Goal: Transaction & Acquisition: Purchase product/service

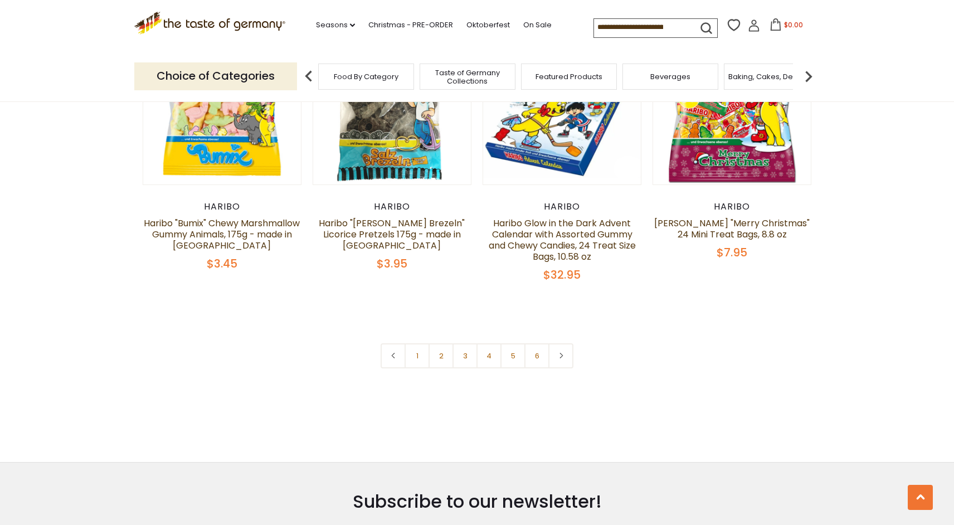
scroll to position [2454, 0]
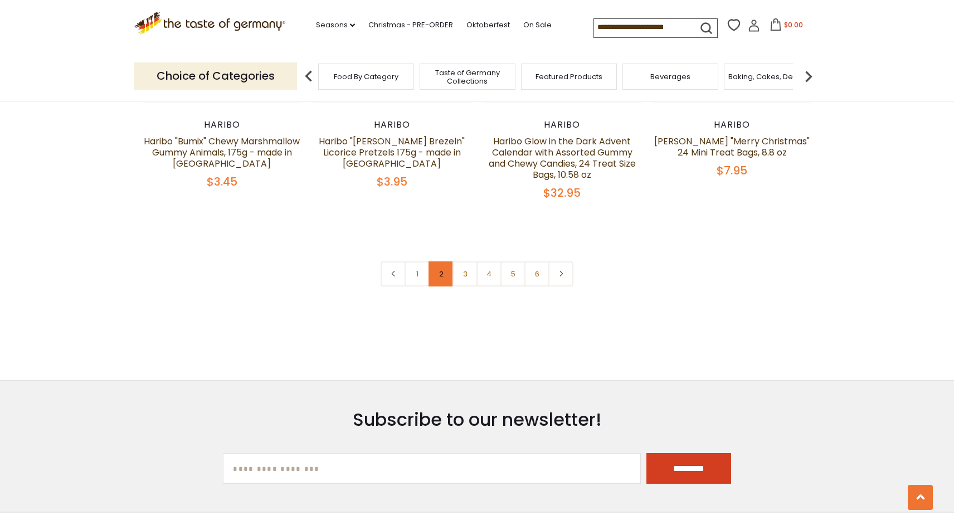
click at [446, 261] on link "2" at bounding box center [441, 273] width 25 height 25
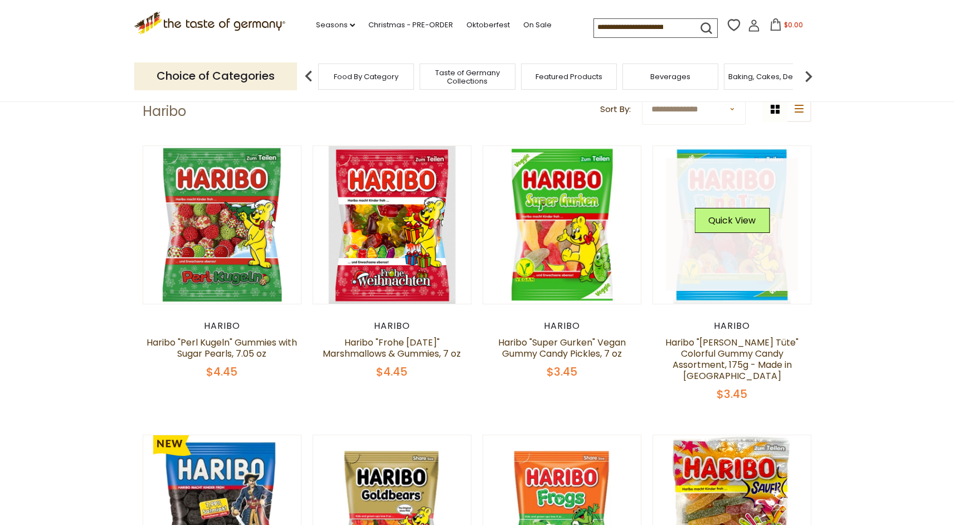
scroll to position [51, 0]
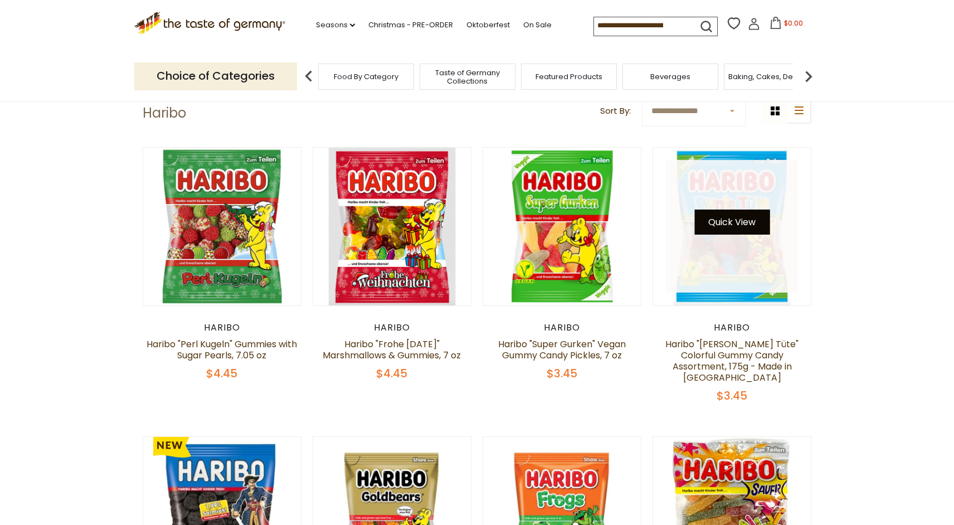
click at [737, 229] on button "Quick View" at bounding box center [731, 222] width 75 height 25
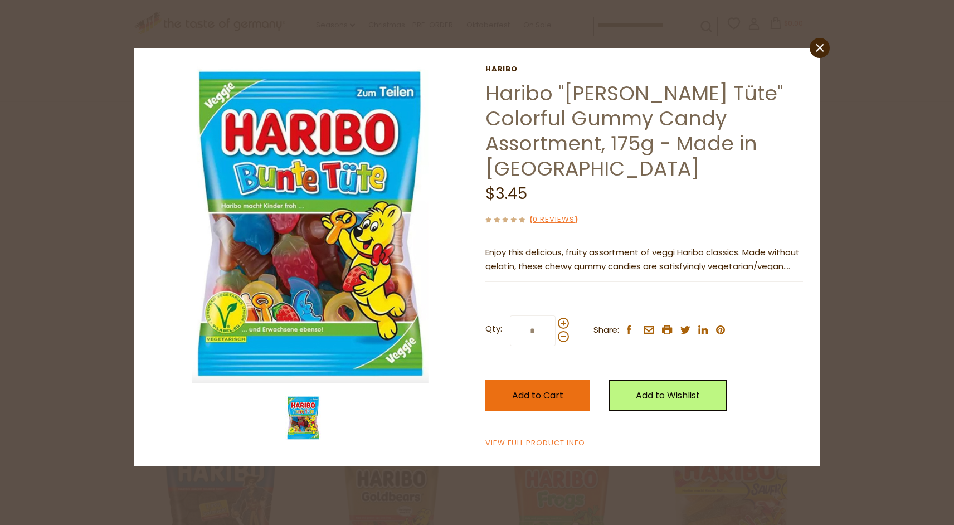
click at [585, 380] on button "Add to Cart" at bounding box center [537, 395] width 105 height 31
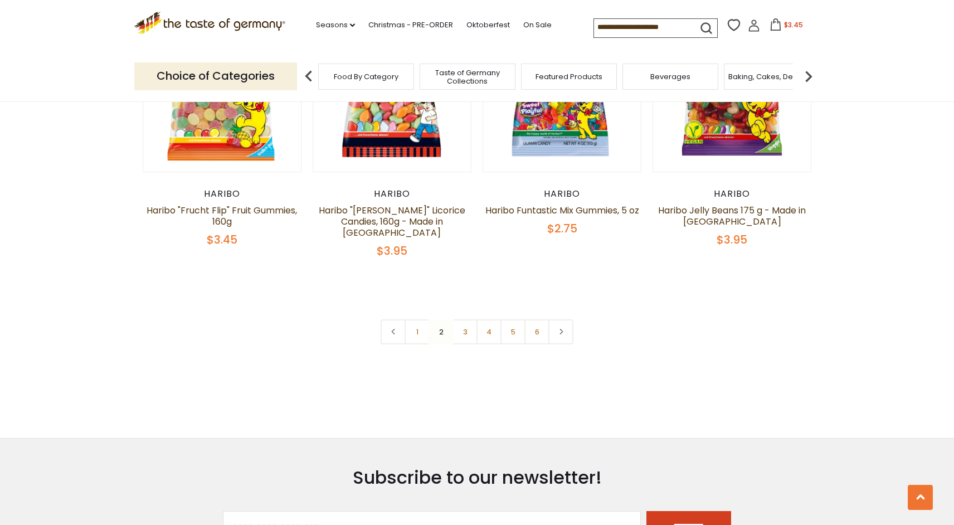
scroll to position [2479, 0]
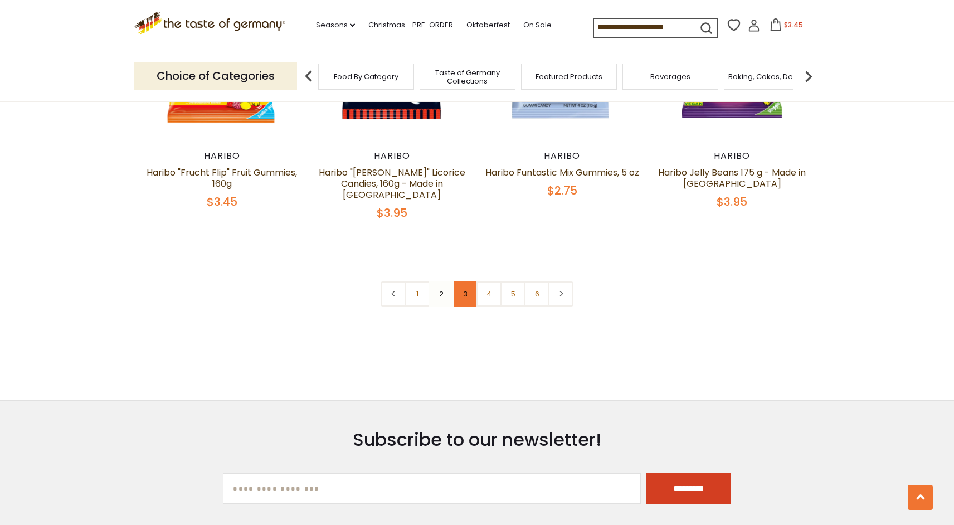
click at [471, 281] on link "3" at bounding box center [465, 293] width 25 height 25
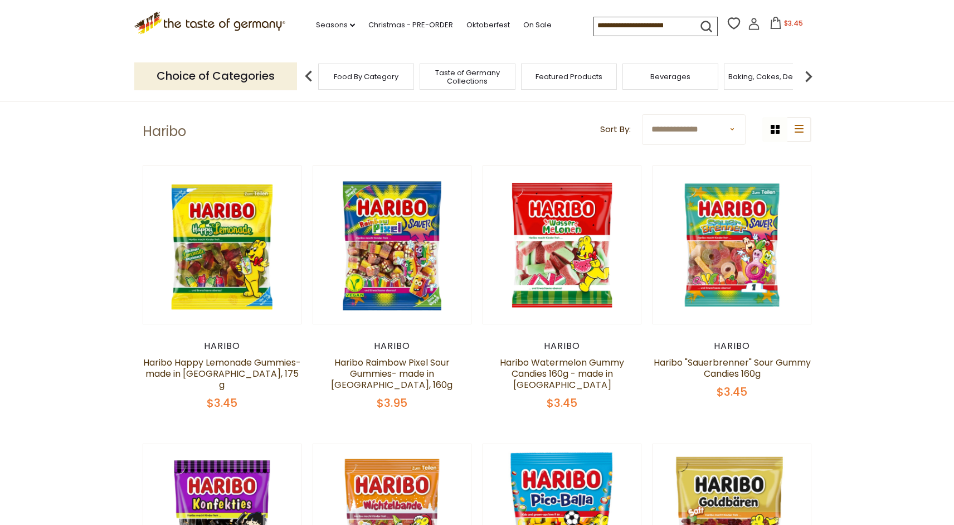
scroll to position [24, 0]
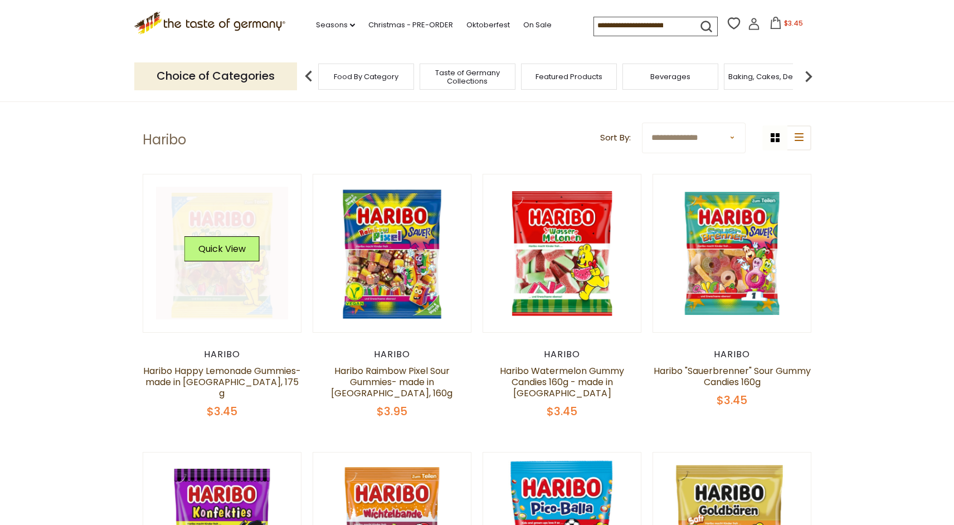
click at [208, 294] on link at bounding box center [222, 253] width 133 height 133
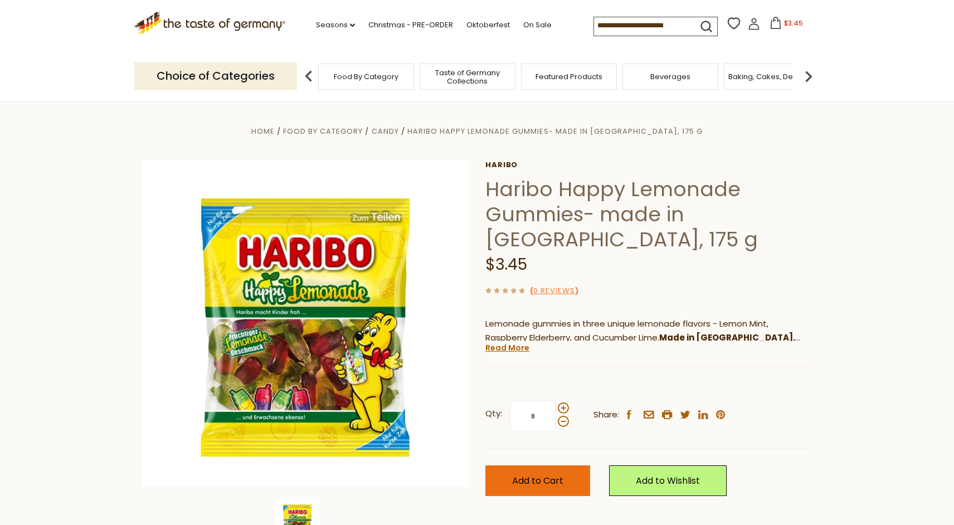
click at [553, 475] on span "Add to Cart" at bounding box center [537, 480] width 51 height 13
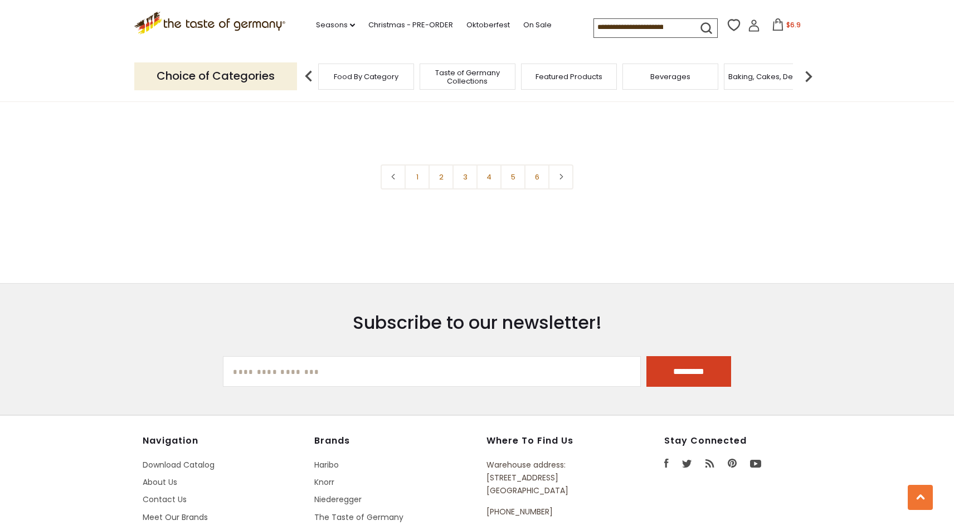
scroll to position [2442, 0]
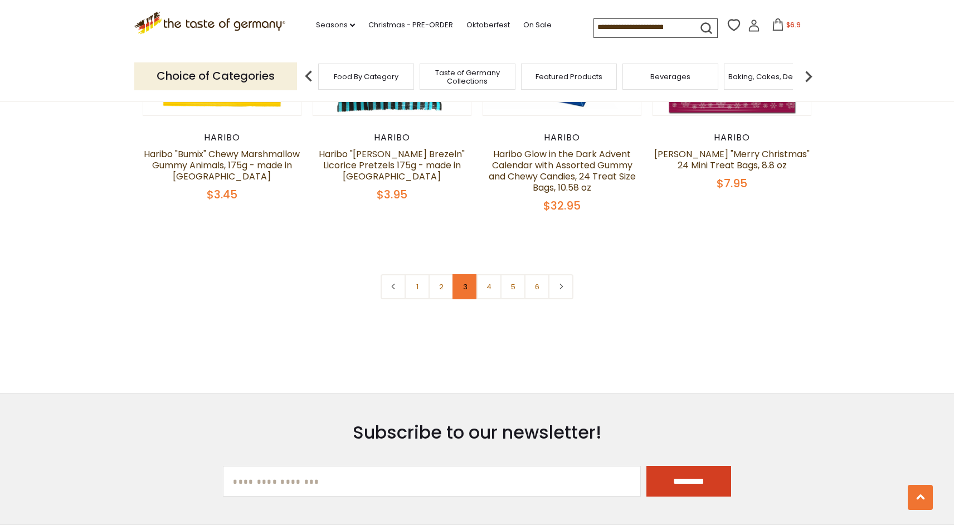
click at [459, 274] on link "3" at bounding box center [465, 286] width 25 height 25
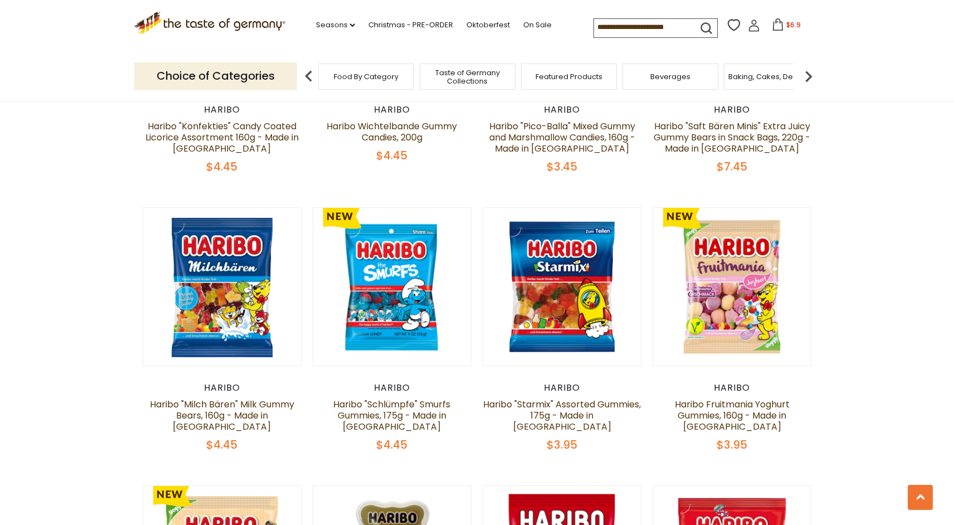
scroll to position [547, 0]
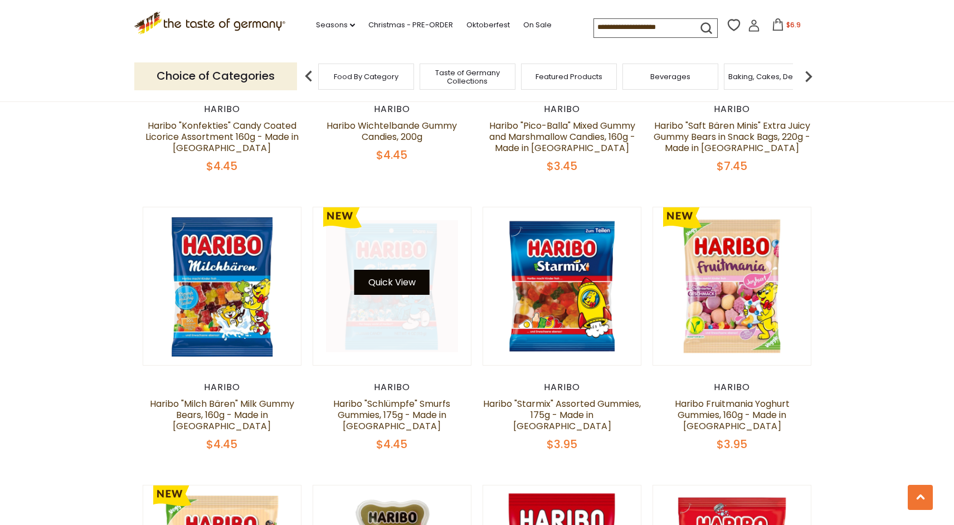
click at [402, 270] on button "Quick View" at bounding box center [391, 282] width 75 height 25
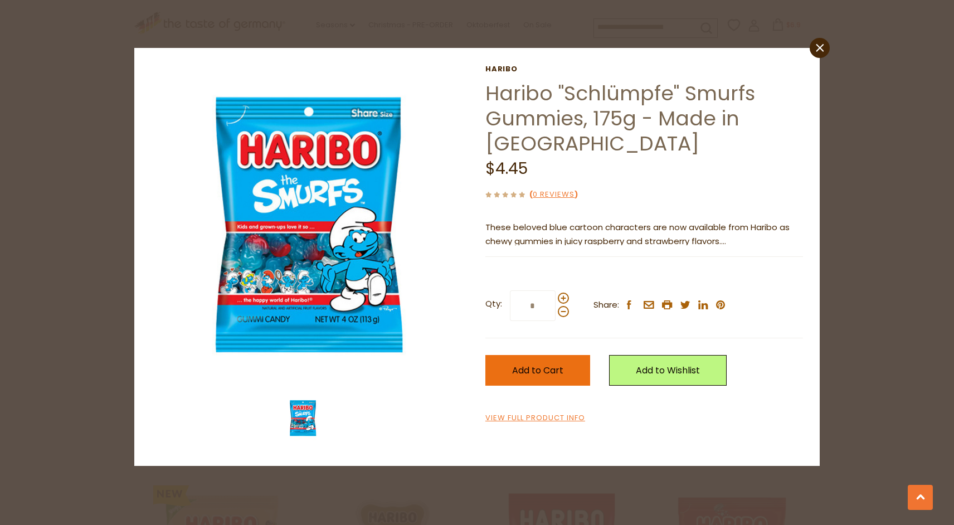
click at [519, 368] on span "Add to Cart" at bounding box center [537, 370] width 51 height 13
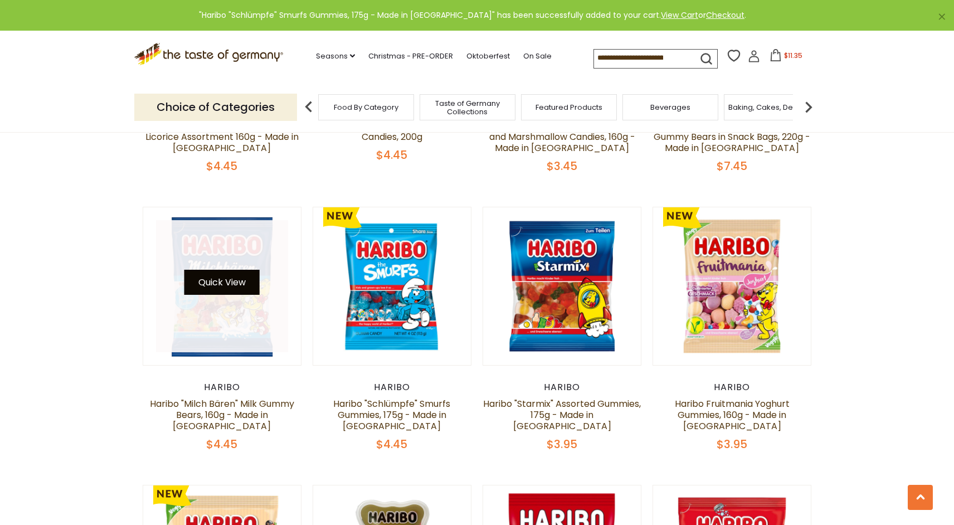
click at [218, 270] on button "Quick View" at bounding box center [221, 282] width 75 height 25
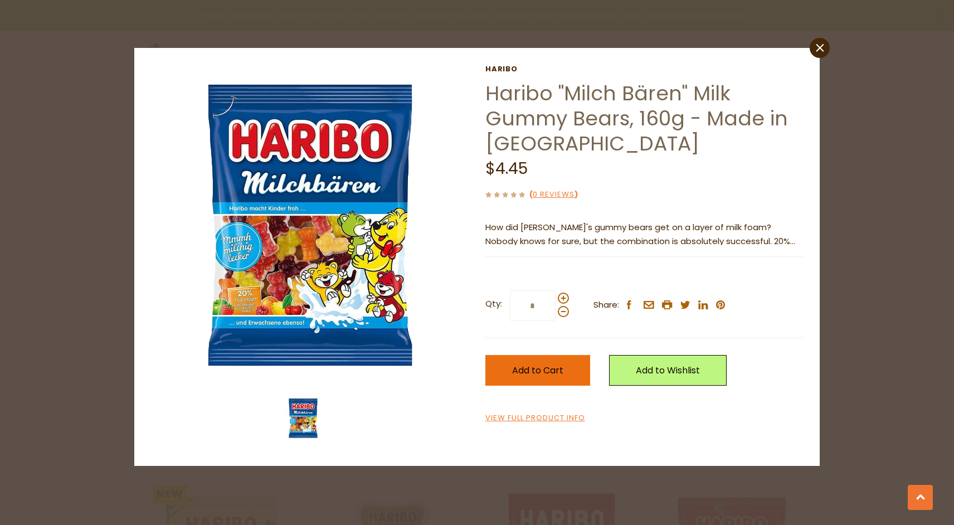
click at [508, 372] on button "Add to Cart" at bounding box center [537, 370] width 105 height 31
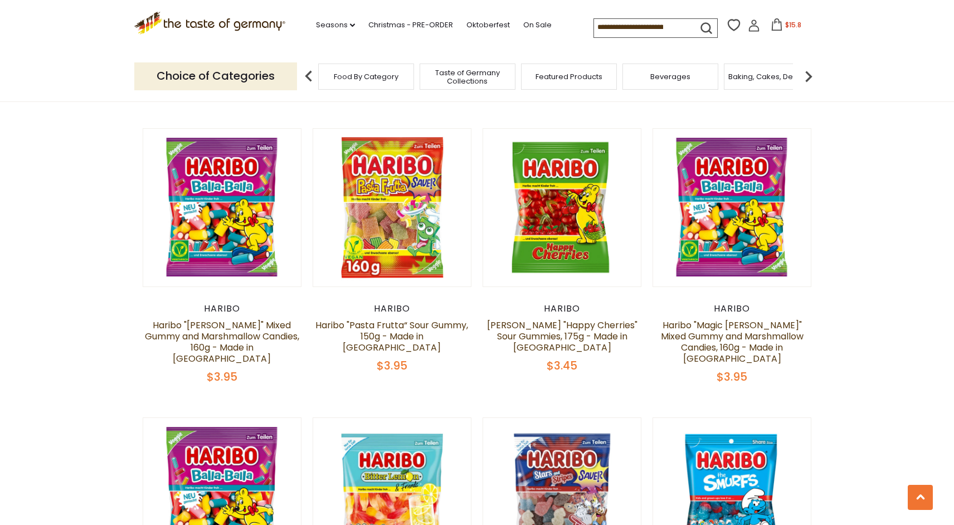
scroll to position [1246, 0]
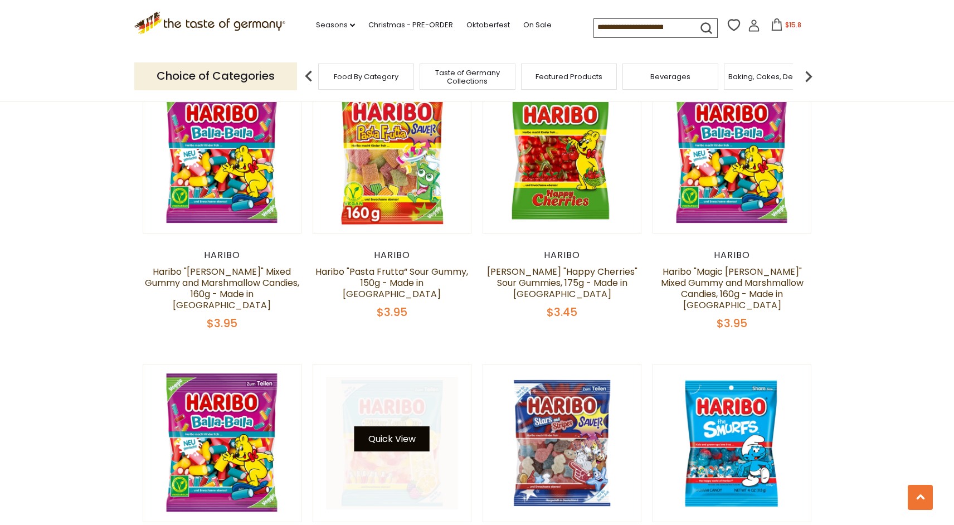
click at [378, 426] on button "Quick View" at bounding box center [391, 438] width 75 height 25
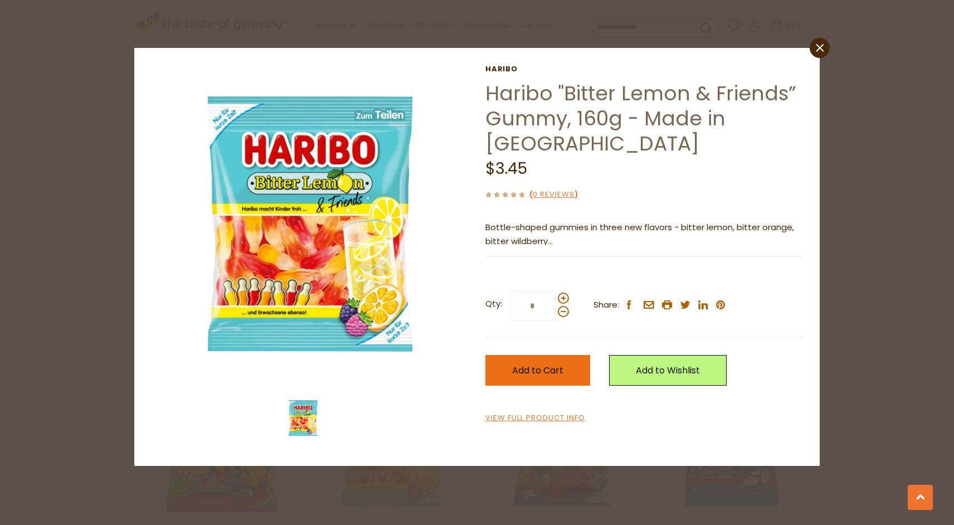
click at [522, 362] on button "Add to Cart" at bounding box center [537, 370] width 105 height 31
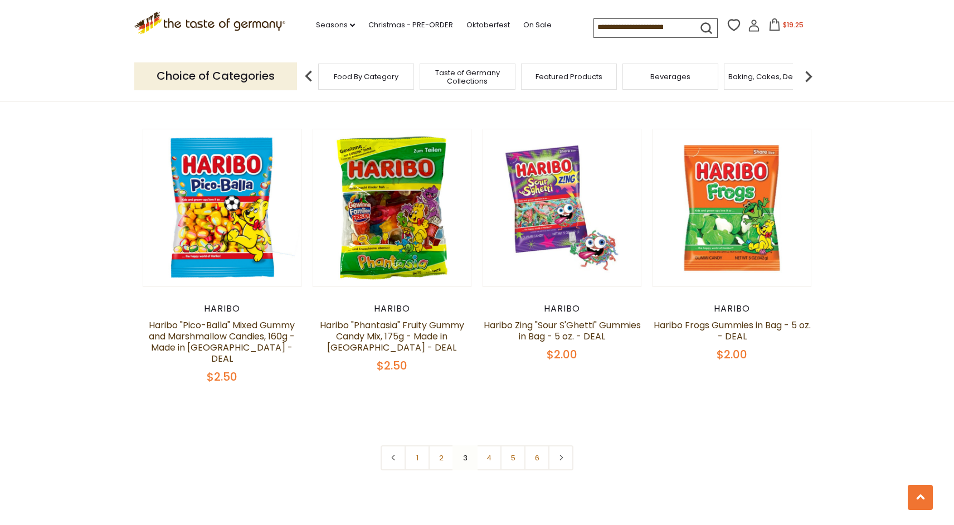
scroll to position [2317, 0]
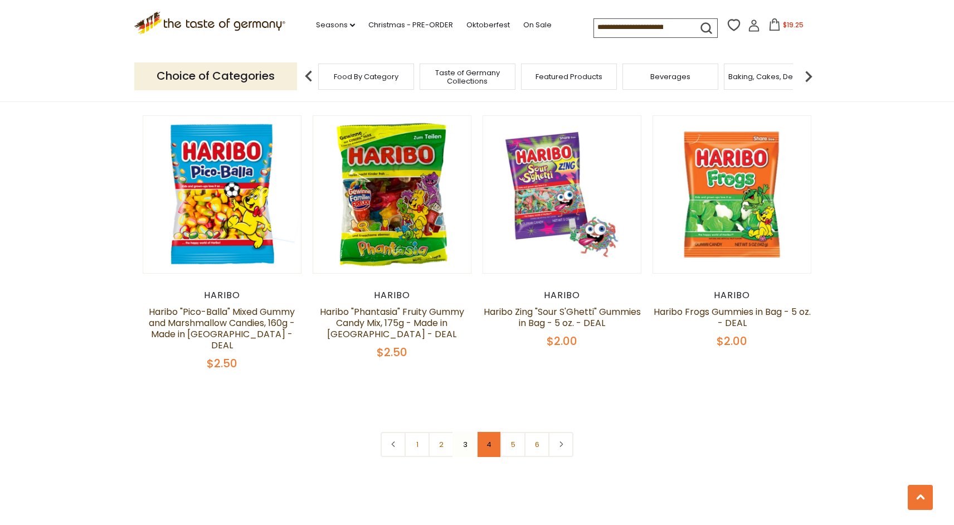
click at [486, 432] on link "4" at bounding box center [488, 444] width 25 height 25
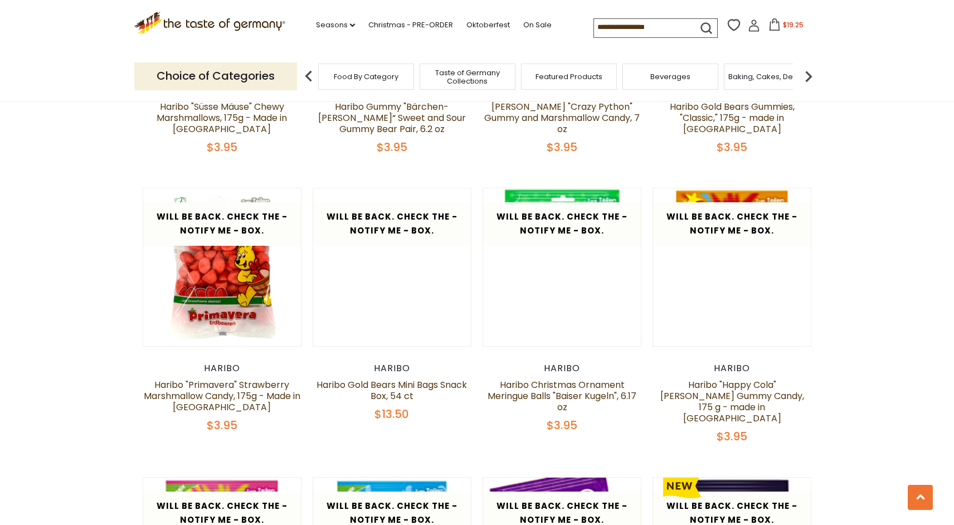
scroll to position [2111, 0]
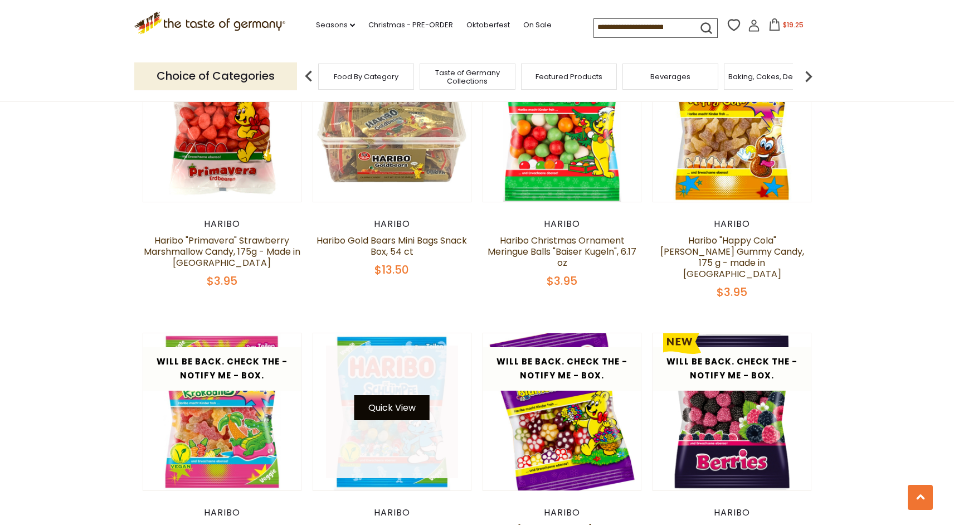
click at [388, 395] on button "Quick View" at bounding box center [391, 407] width 75 height 25
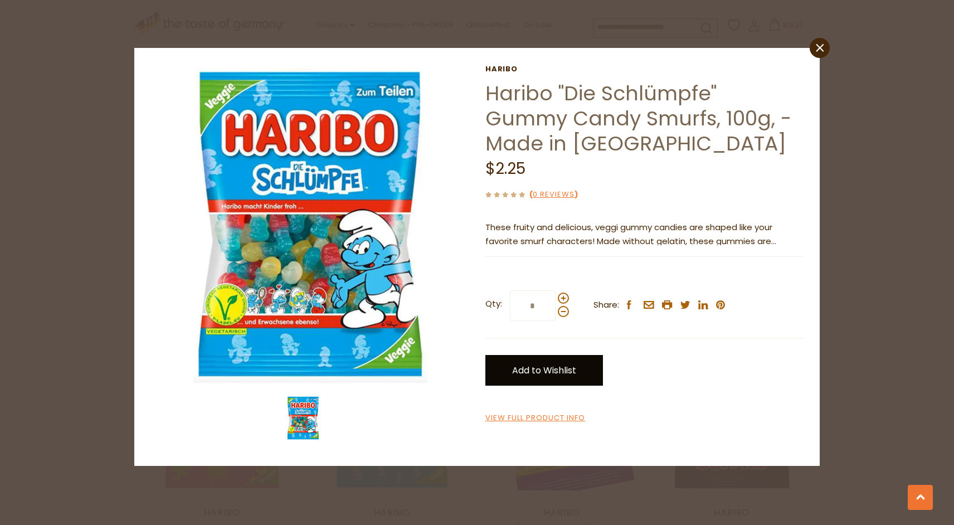
click at [531, 376] on link "Add to Wishlist" at bounding box center [544, 370] width 118 height 31
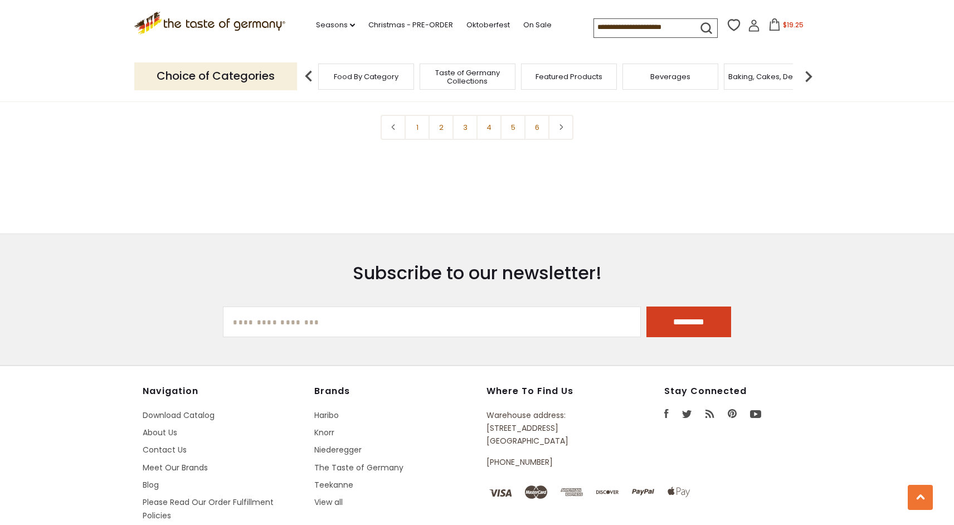
scroll to position [2561, 0]
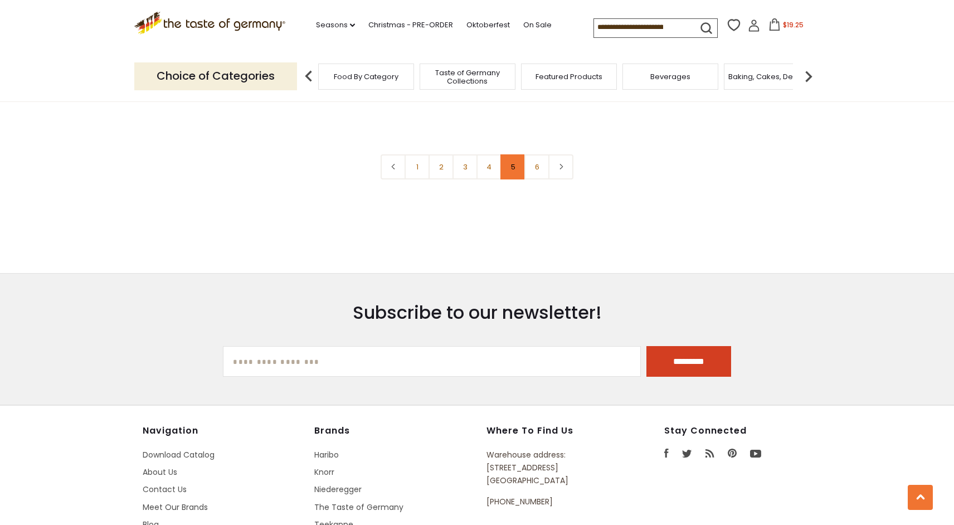
click at [505, 154] on link "5" at bounding box center [512, 166] width 25 height 25
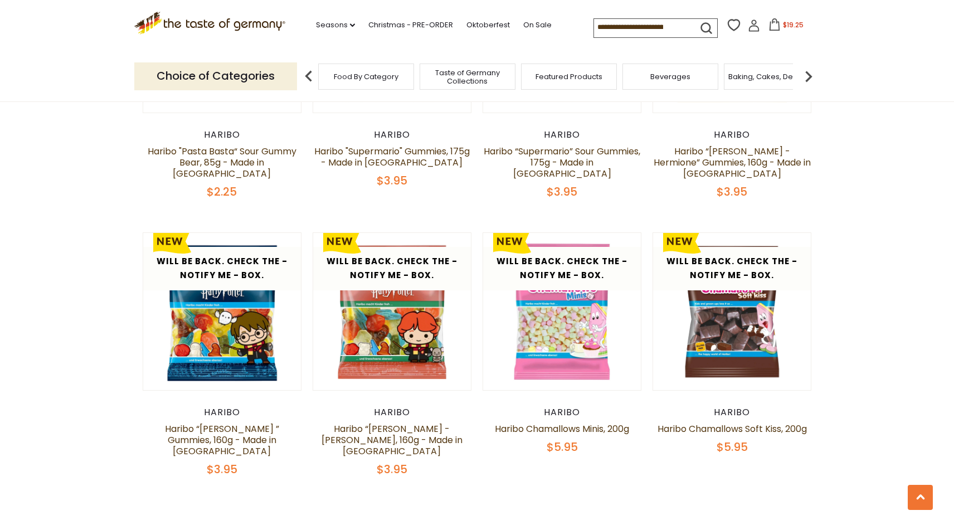
scroll to position [2192, 0]
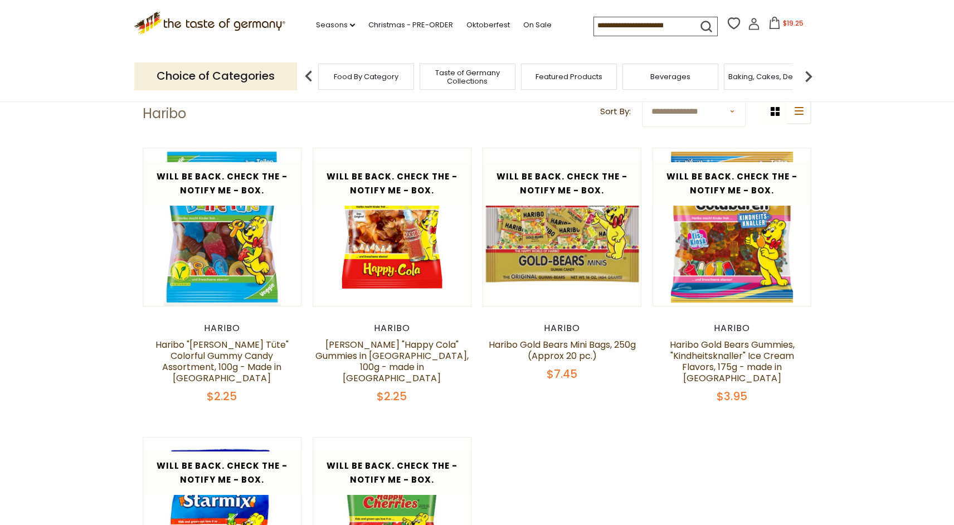
scroll to position [49, 0]
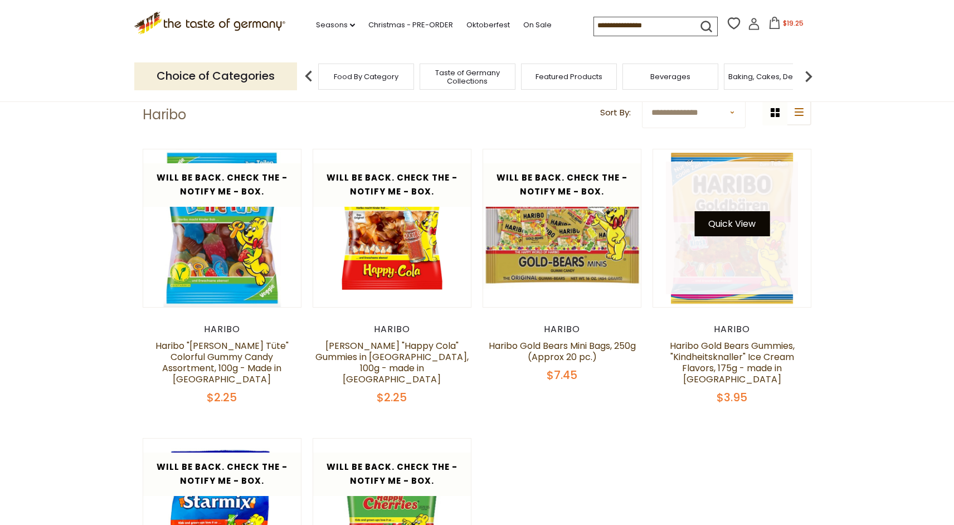
click at [718, 221] on button "Quick View" at bounding box center [731, 223] width 75 height 25
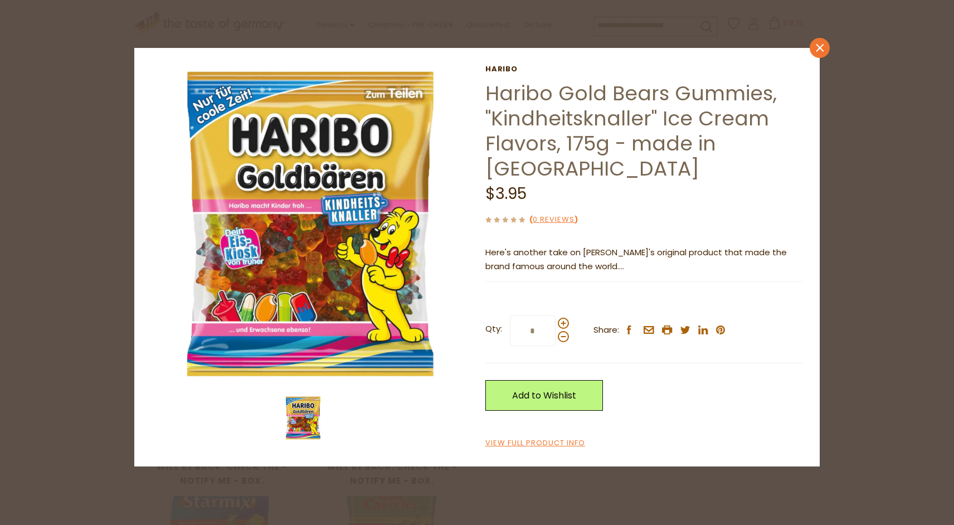
click at [818, 49] on icon at bounding box center [820, 47] width 8 height 8
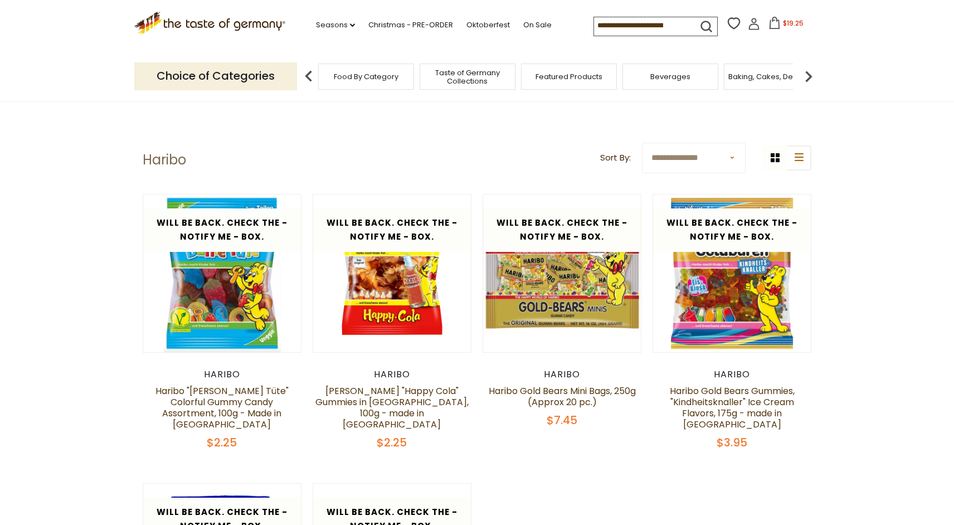
scroll to position [0, 0]
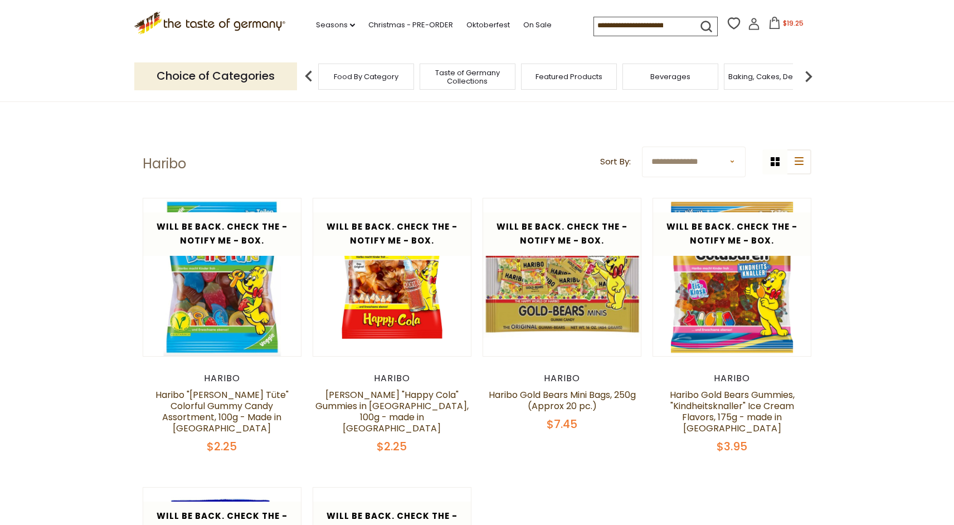
click at [357, 84] on div "Food By Category" at bounding box center [366, 77] width 96 height 26
click at [338, 74] on span "Food By Category" at bounding box center [366, 76] width 65 height 8
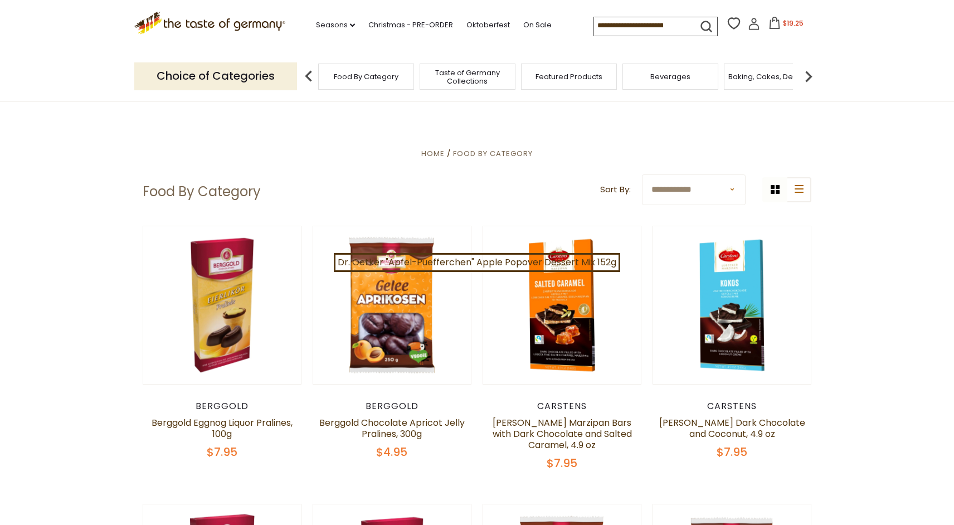
click at [308, 81] on img at bounding box center [309, 76] width 22 height 22
click at [810, 70] on img at bounding box center [808, 76] width 22 height 22
click at [542, 84] on div "Candy" at bounding box center [532, 77] width 96 height 26
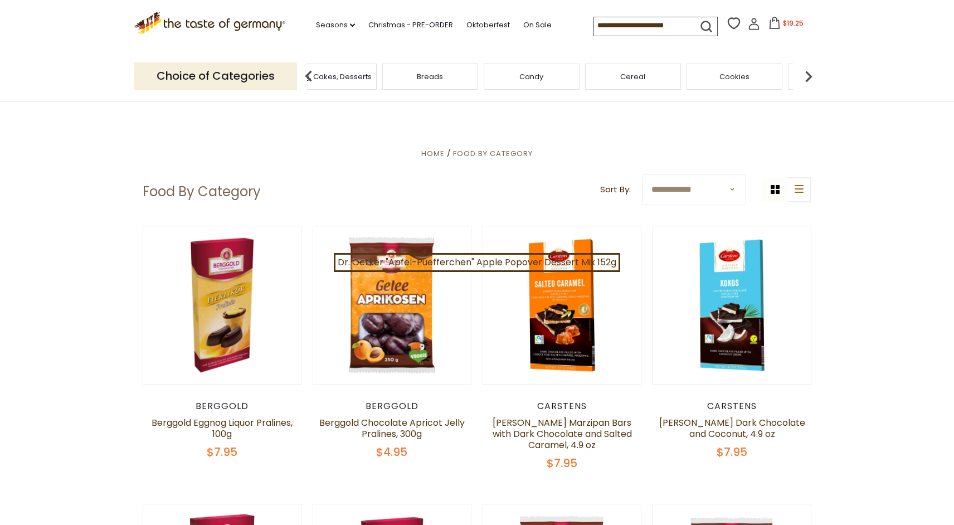
click at [531, 74] on span "Candy" at bounding box center [531, 76] width 24 height 8
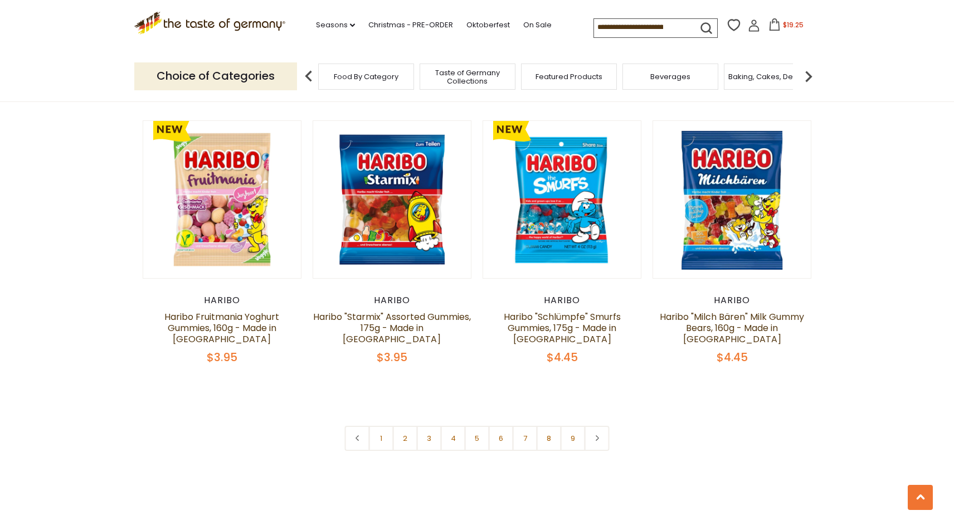
scroll to position [2591, 0]
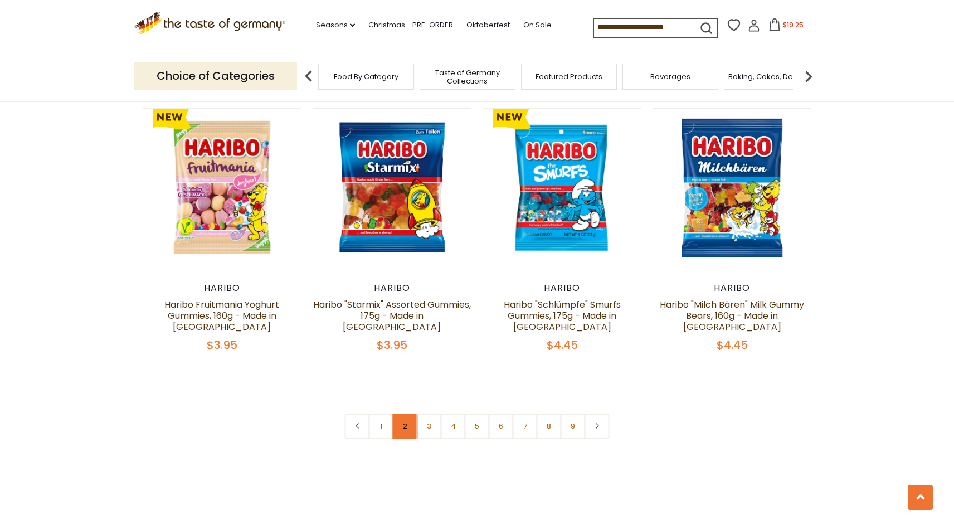
click at [398, 414] on link "2" at bounding box center [405, 426] width 25 height 25
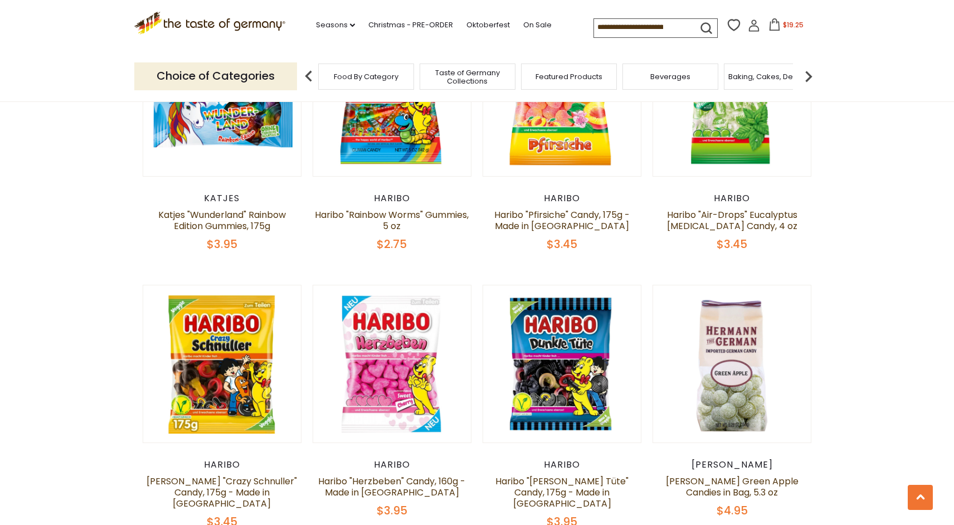
scroll to position [2541, 0]
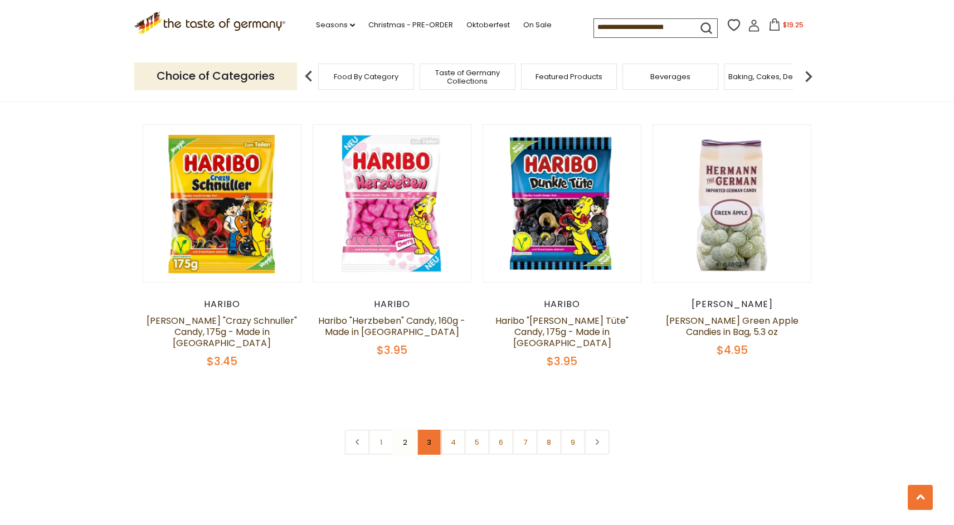
click at [428, 430] on link "3" at bounding box center [429, 442] width 25 height 25
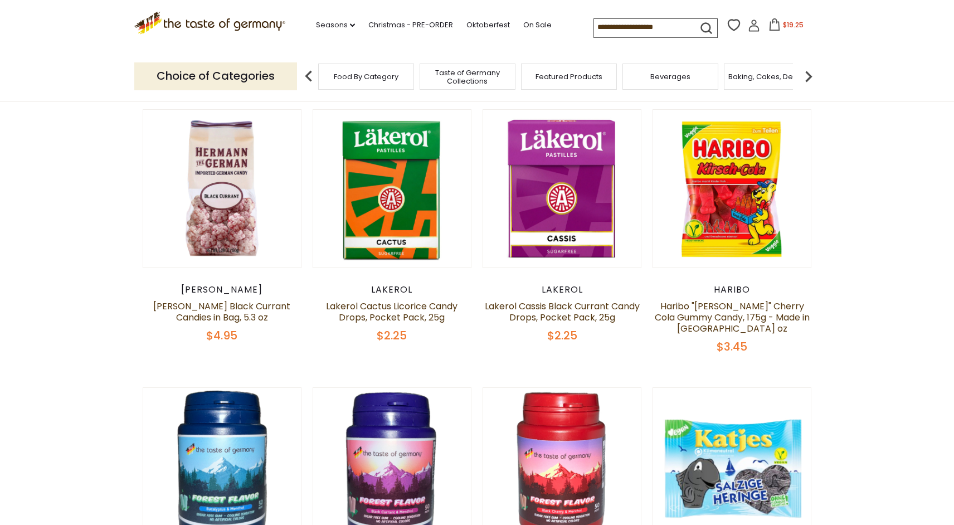
scroll to position [351, 0]
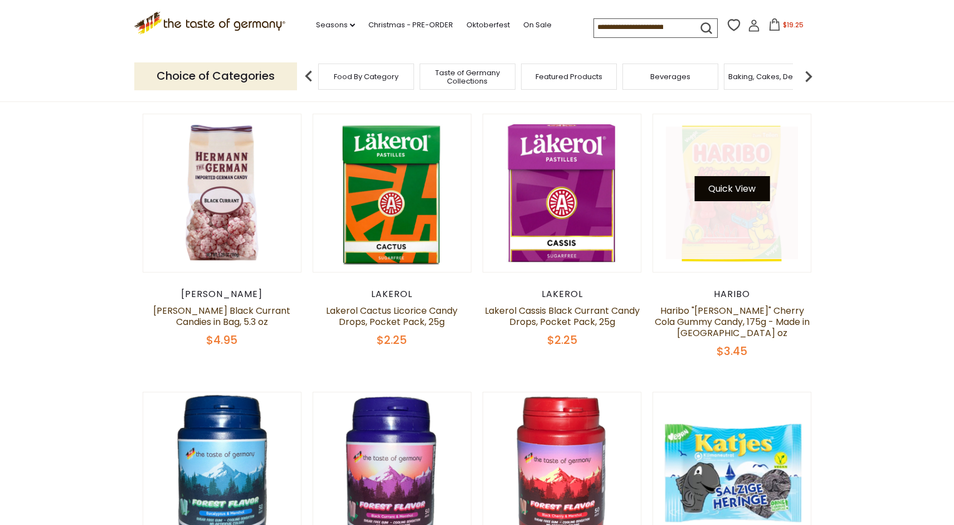
click at [739, 191] on button "Quick View" at bounding box center [731, 188] width 75 height 25
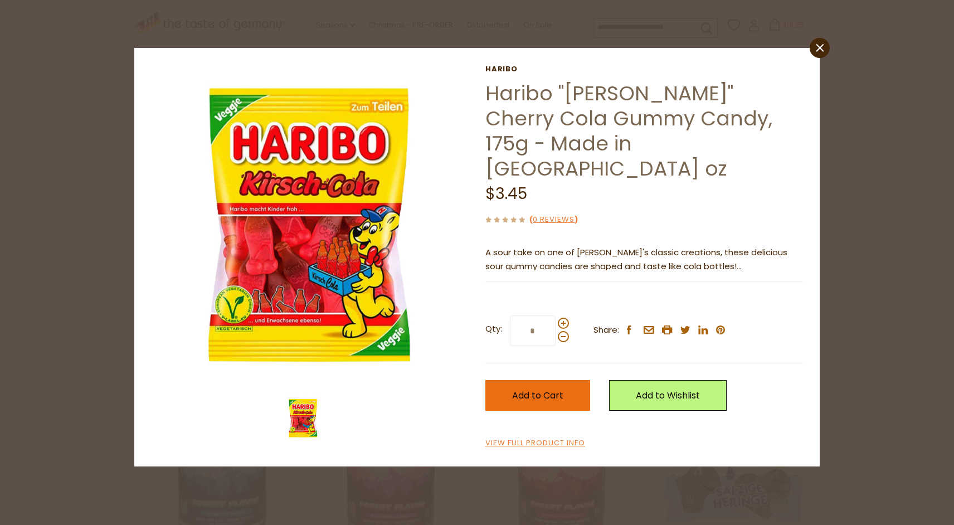
click at [559, 380] on button "Add to Cart" at bounding box center [537, 395] width 105 height 31
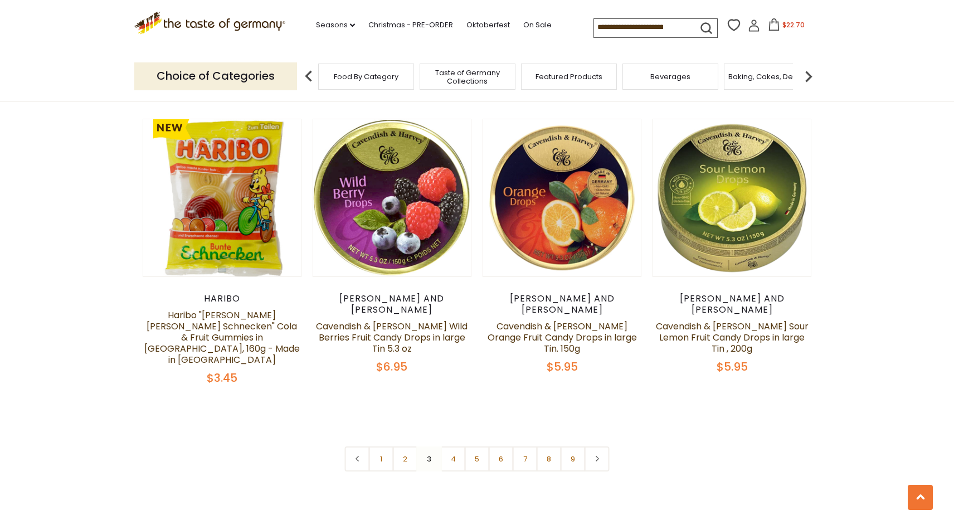
scroll to position [2687, 0]
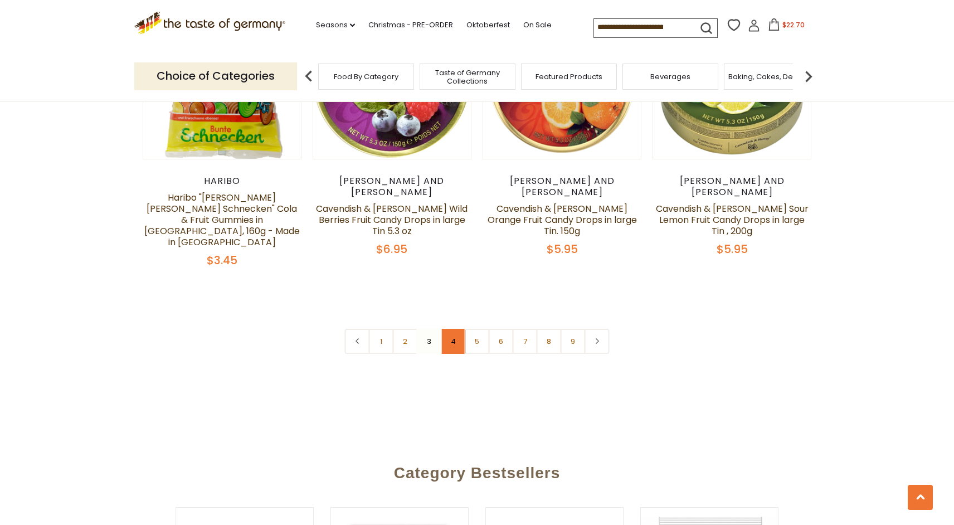
click at [458, 329] on link "4" at bounding box center [453, 341] width 25 height 25
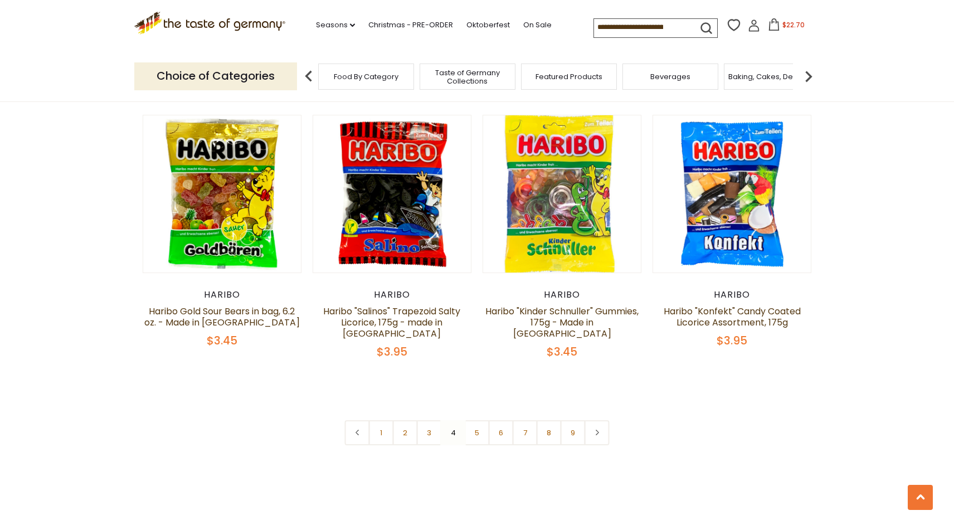
scroll to position [2647, 0]
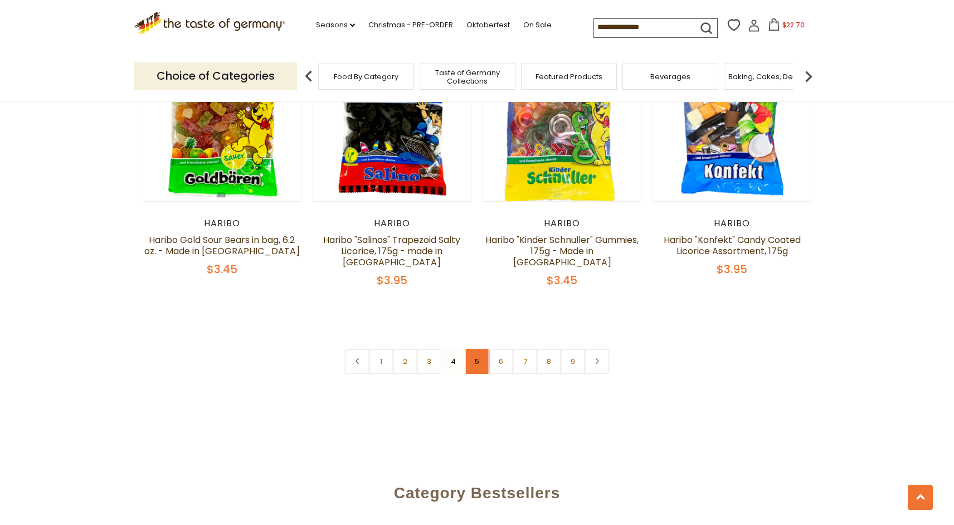
click at [477, 349] on link "5" at bounding box center [477, 361] width 25 height 25
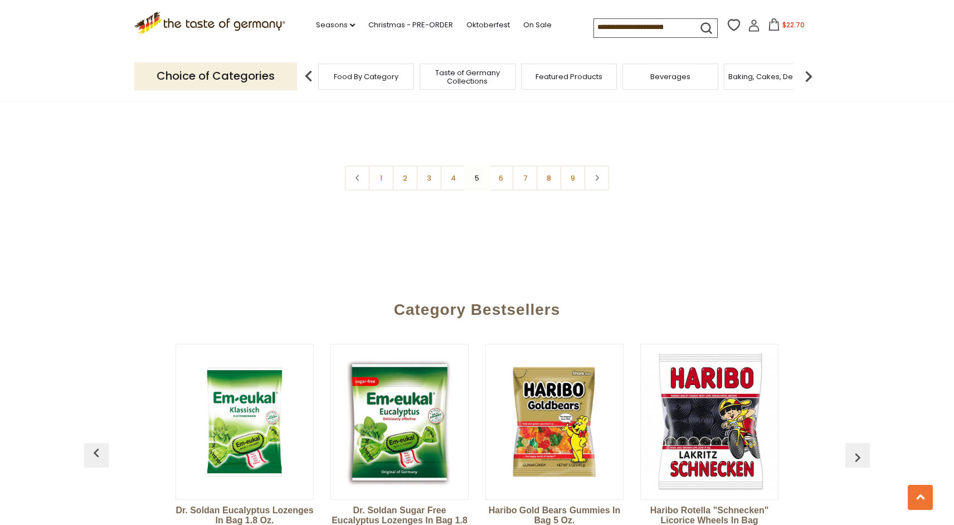
scroll to position [2851, 0]
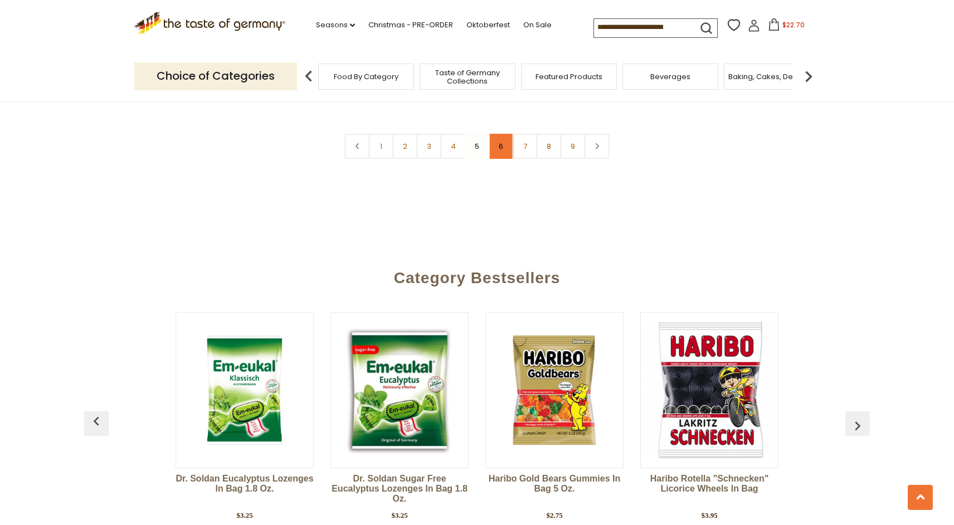
click at [509, 134] on link "6" at bounding box center [501, 146] width 25 height 25
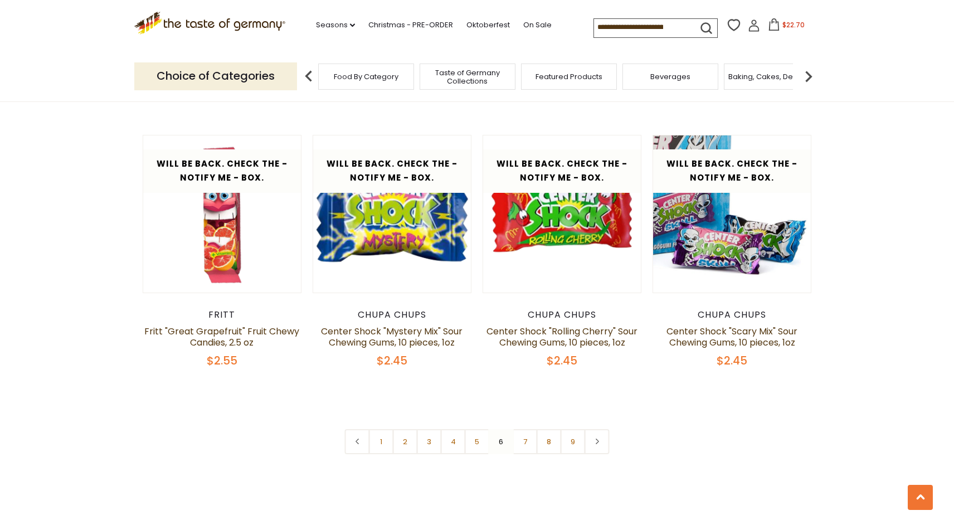
scroll to position [2679, 0]
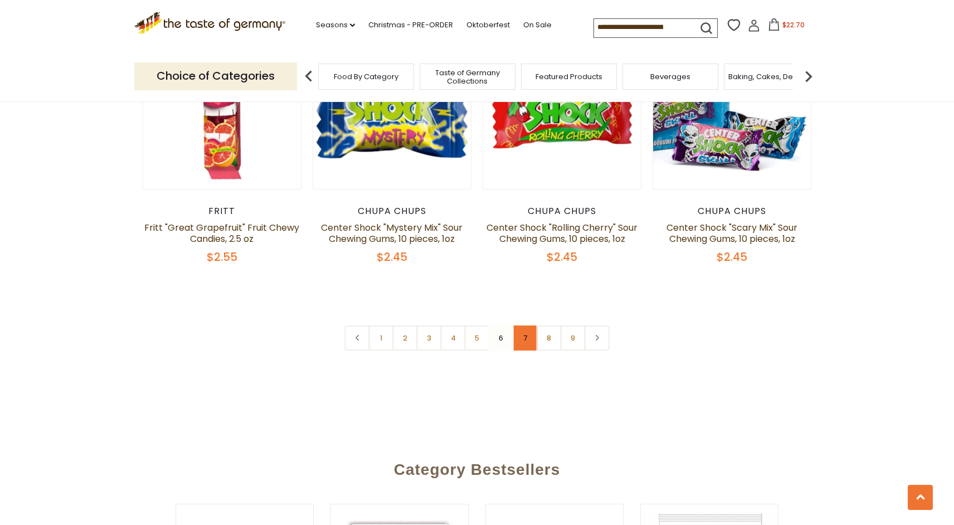
click at [519, 325] on link "7" at bounding box center [525, 337] width 25 height 25
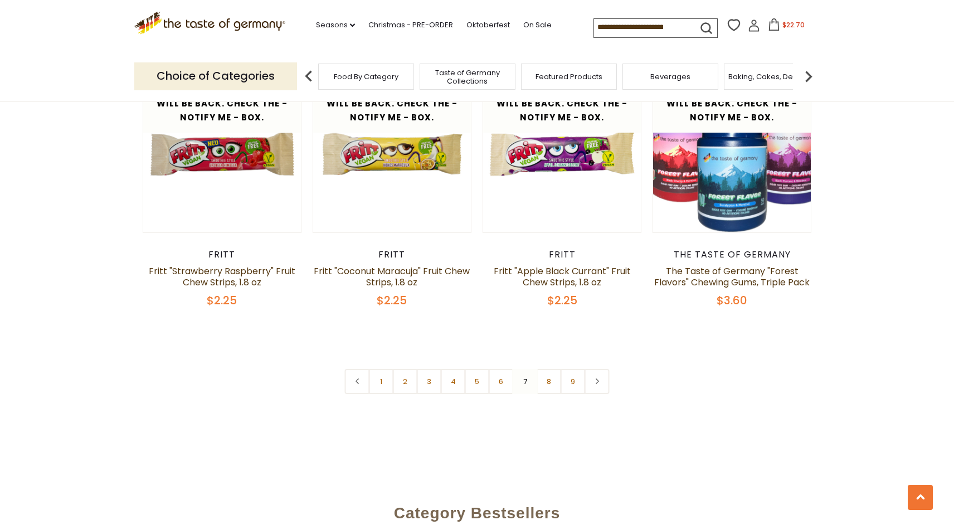
scroll to position [2663, 0]
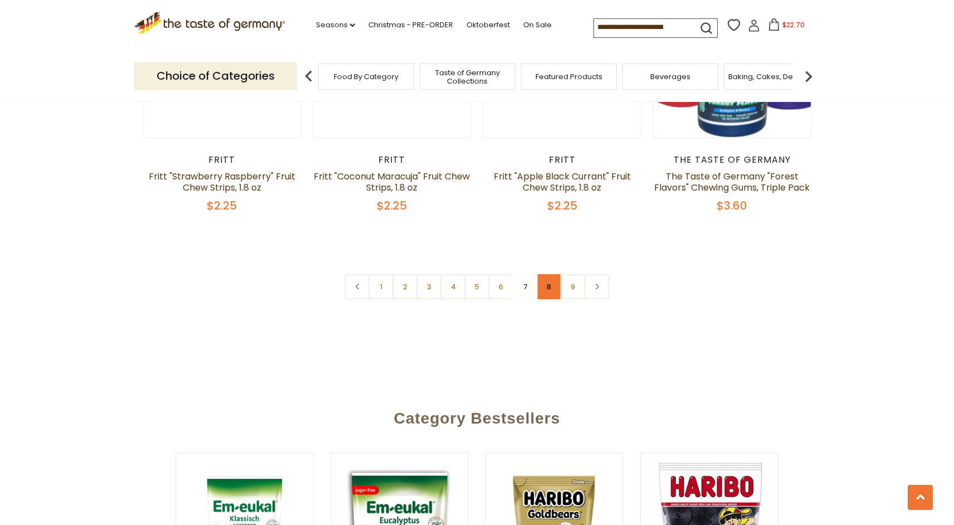
click at [548, 274] on link "8" at bounding box center [549, 286] width 25 height 25
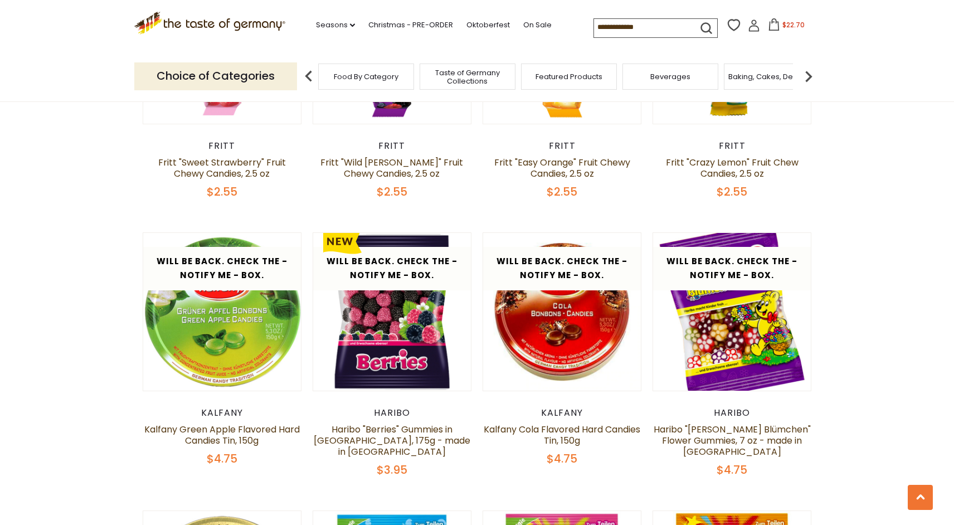
scroll to position [412, 0]
